Goal: Transaction & Acquisition: Subscribe to service/newsletter

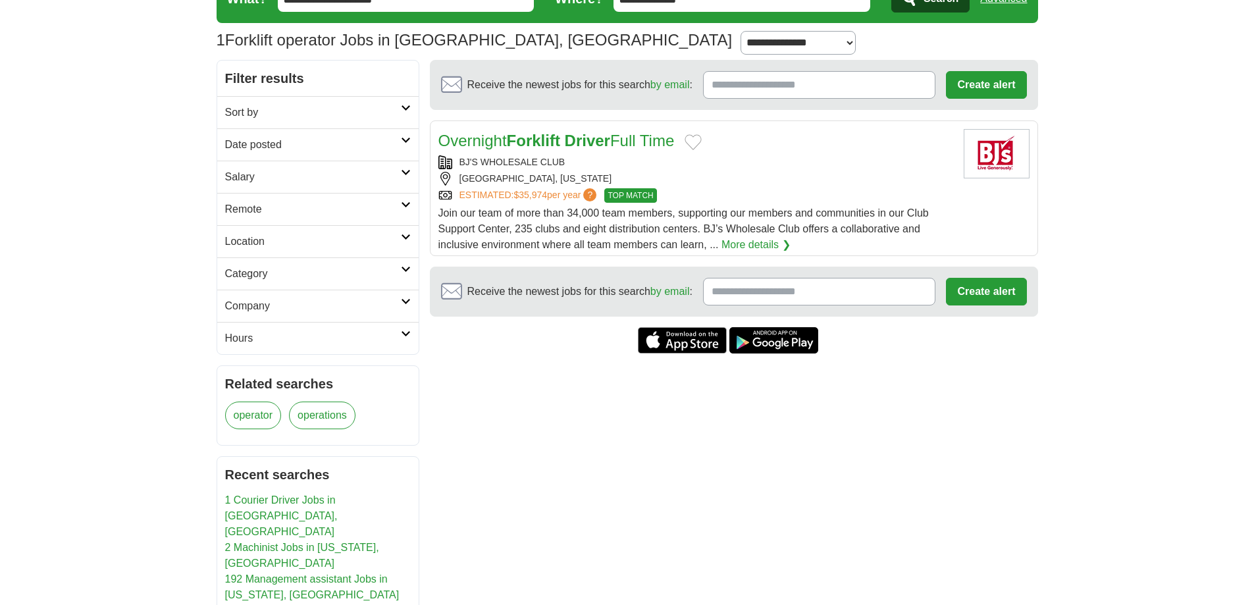
scroll to position [132, 0]
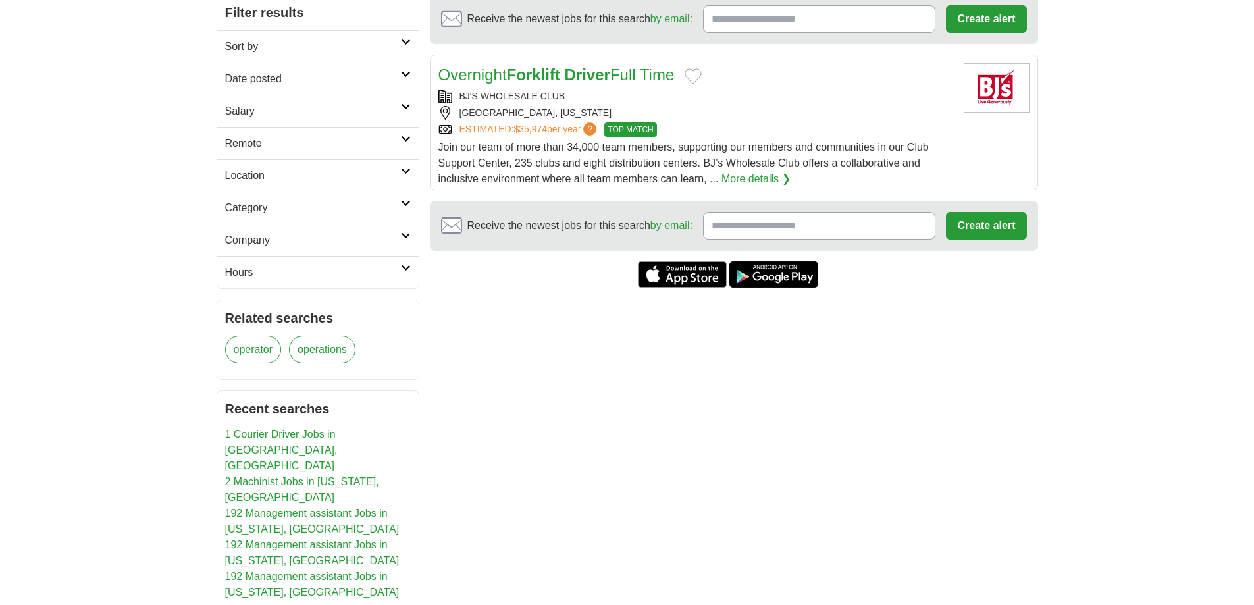
click at [815, 240] on input "Receive the newest jobs for this search by email :" at bounding box center [819, 226] width 233 height 28
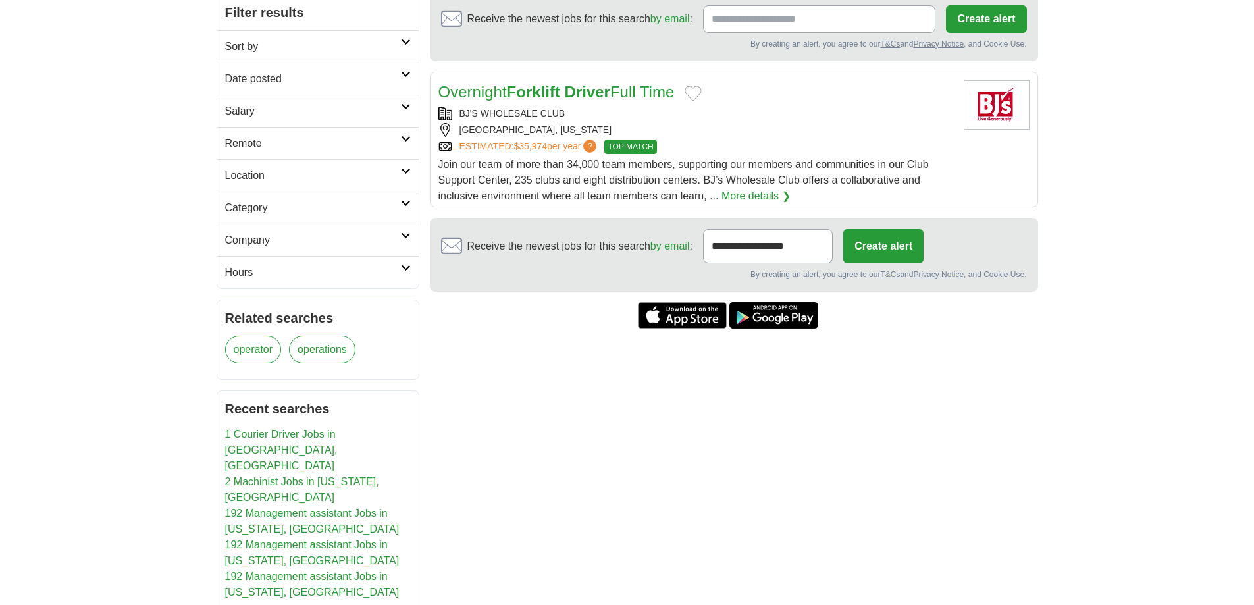
scroll to position [0, 15]
type input "**********"
click at [923, 263] on button "Create alert" at bounding box center [883, 246] width 80 height 34
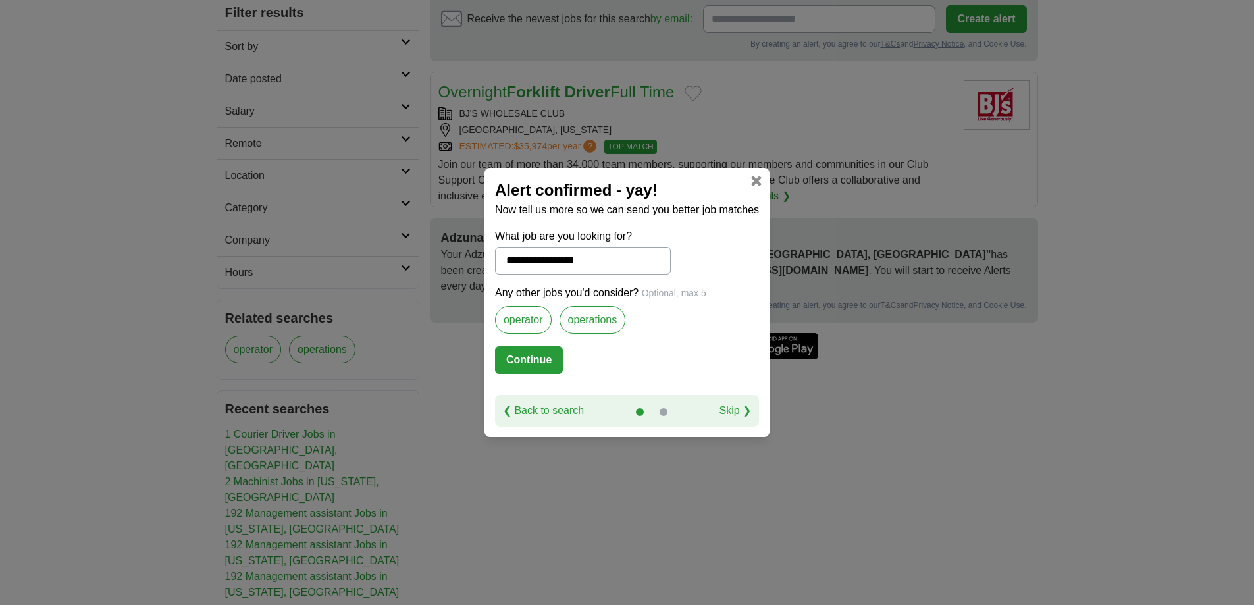
click at [516, 328] on label "operator" at bounding box center [523, 320] width 57 height 28
click at [516, 365] on button "Continue" at bounding box center [529, 360] width 68 height 28
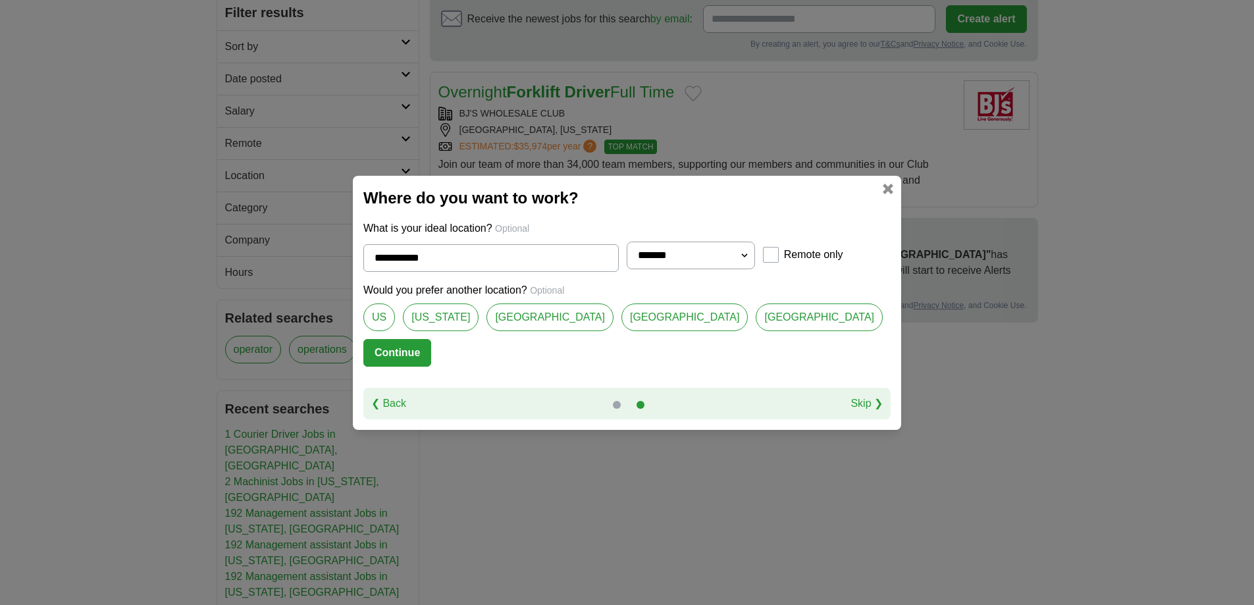
click at [579, 323] on link "Flagler County" at bounding box center [549, 317] width 127 height 28
click at [685, 324] on link "Palm Coast" at bounding box center [684, 317] width 127 height 28
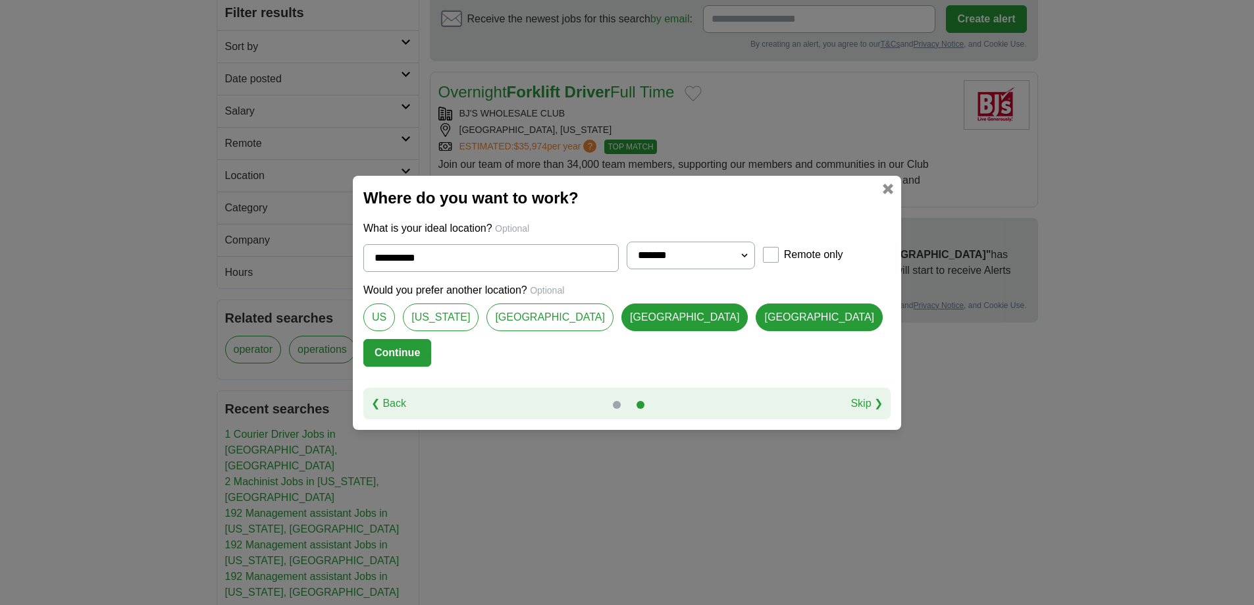
click at [568, 324] on link "Flagler County" at bounding box center [549, 317] width 127 height 28
type input "**********"
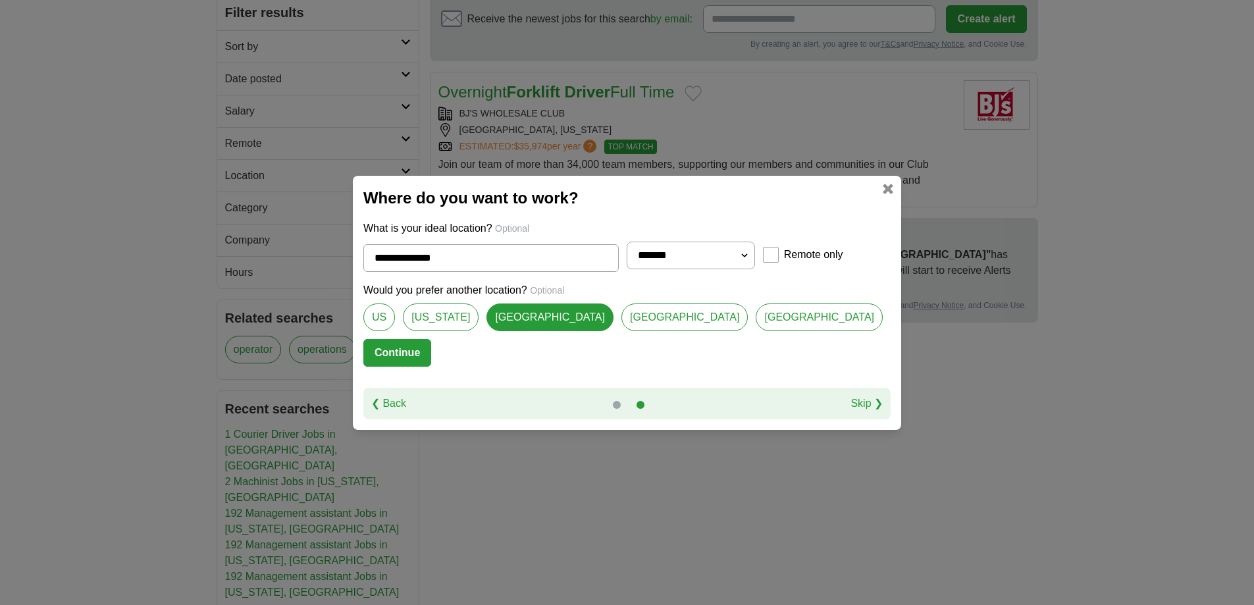
click at [431, 364] on button "Continue" at bounding box center [397, 353] width 68 height 28
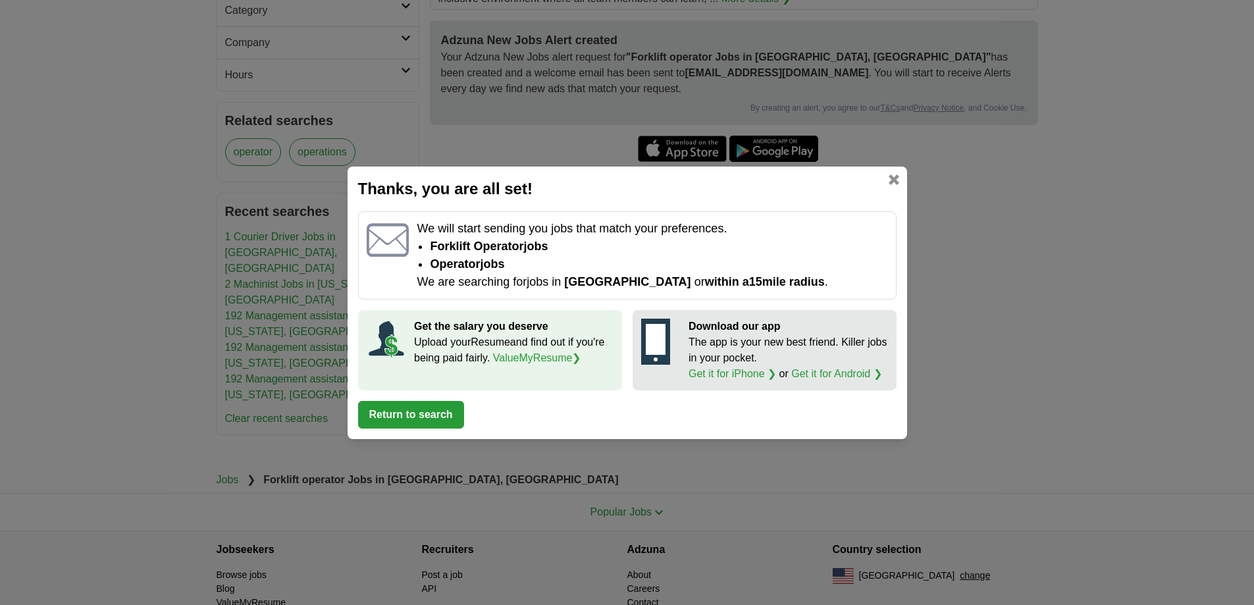
scroll to position [461, 0]
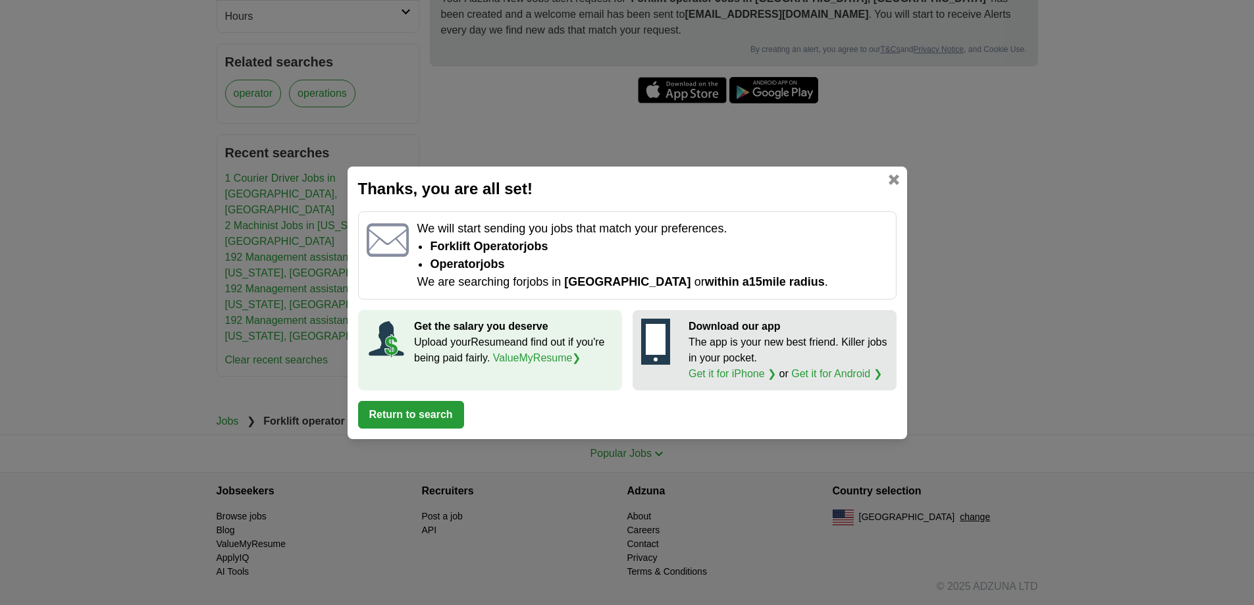
click at [889, 174] on link at bounding box center [894, 179] width 11 height 11
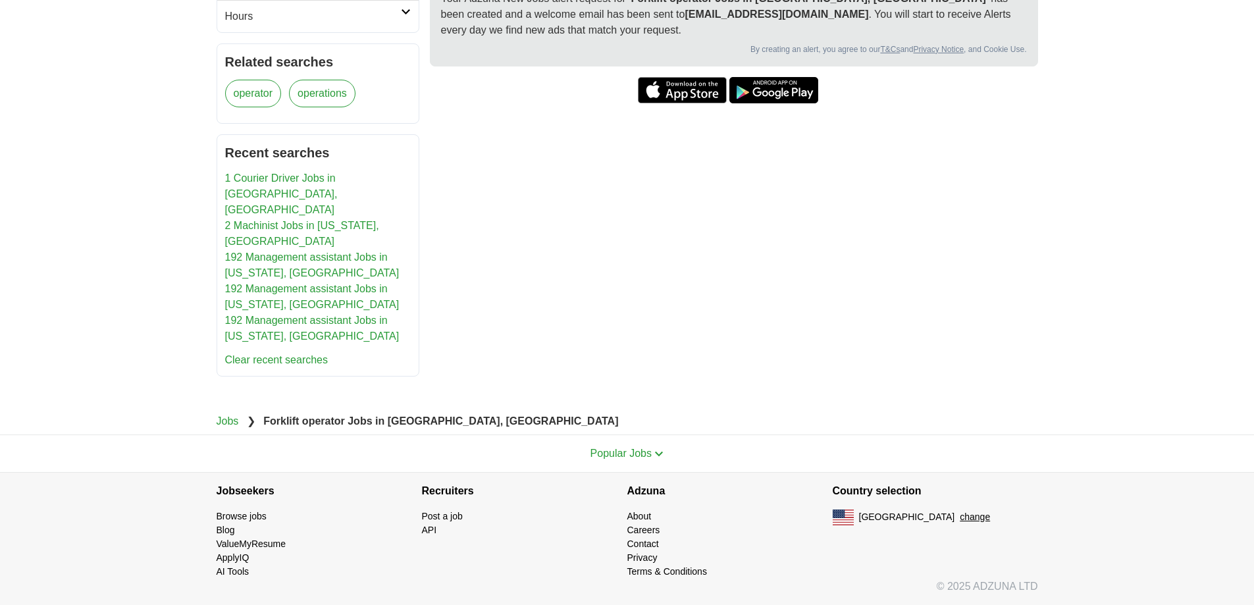
scroll to position [583, 0]
click at [290, 172] on link "1 Courier Driver Jobs in [GEOGRAPHIC_DATA], [GEOGRAPHIC_DATA]" at bounding box center [281, 193] width 113 height 43
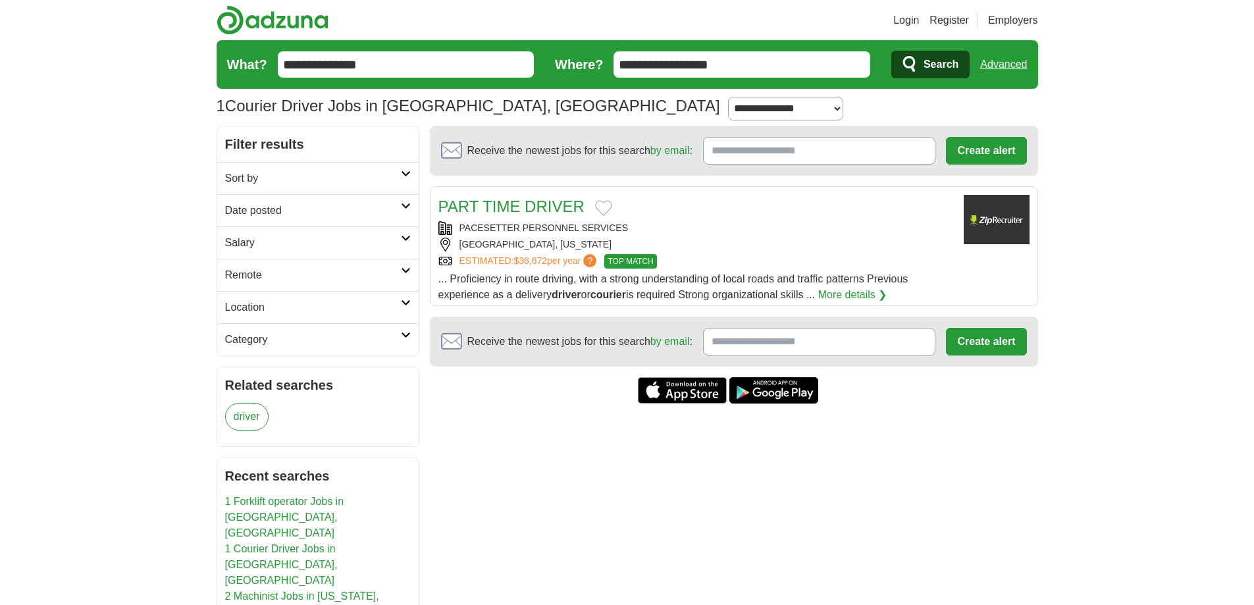
scroll to position [66, 0]
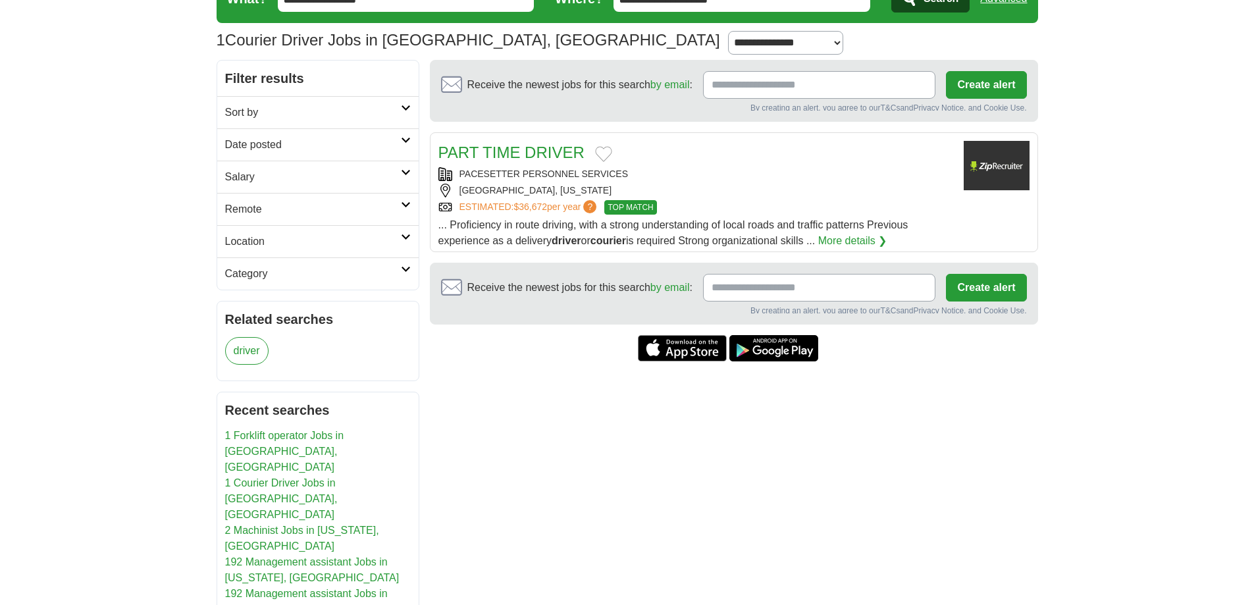
click at [831, 301] on input "Receive the newest jobs for this search by email :" at bounding box center [819, 288] width 233 height 28
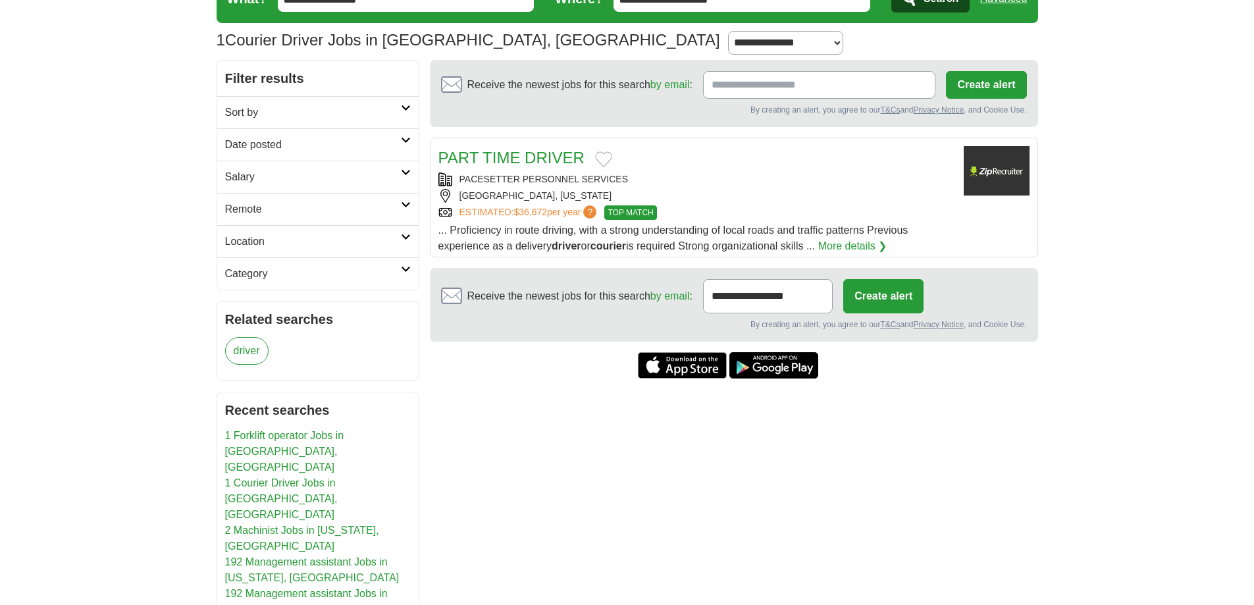
scroll to position [0, 15]
type input "**********"
click at [923, 313] on button "Create alert" at bounding box center [883, 296] width 80 height 34
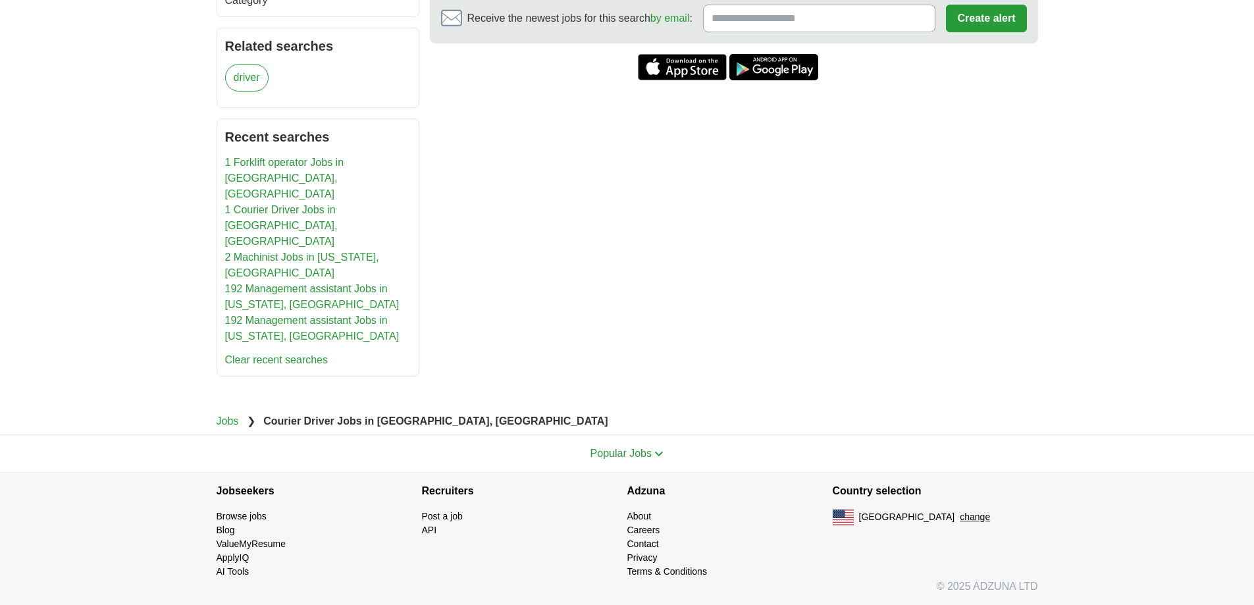
scroll to position [502, 0]
